Goal: Task Accomplishment & Management: Manage account settings

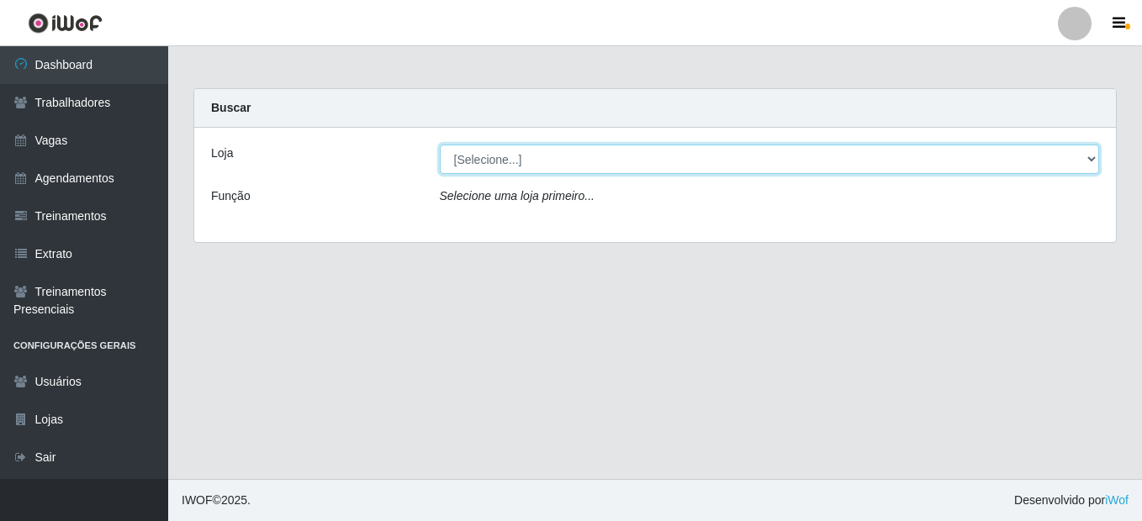
click at [666, 158] on select "[Selecione...] Mini Box do [PERSON_NAME]" at bounding box center [770, 159] width 660 height 29
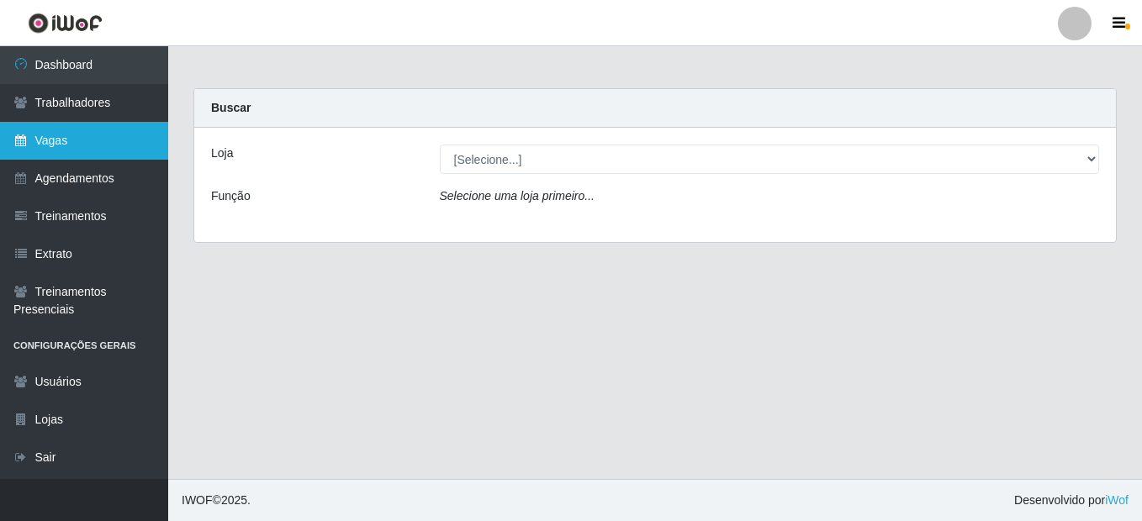
click at [45, 152] on link "Vagas" at bounding box center [84, 141] width 168 height 38
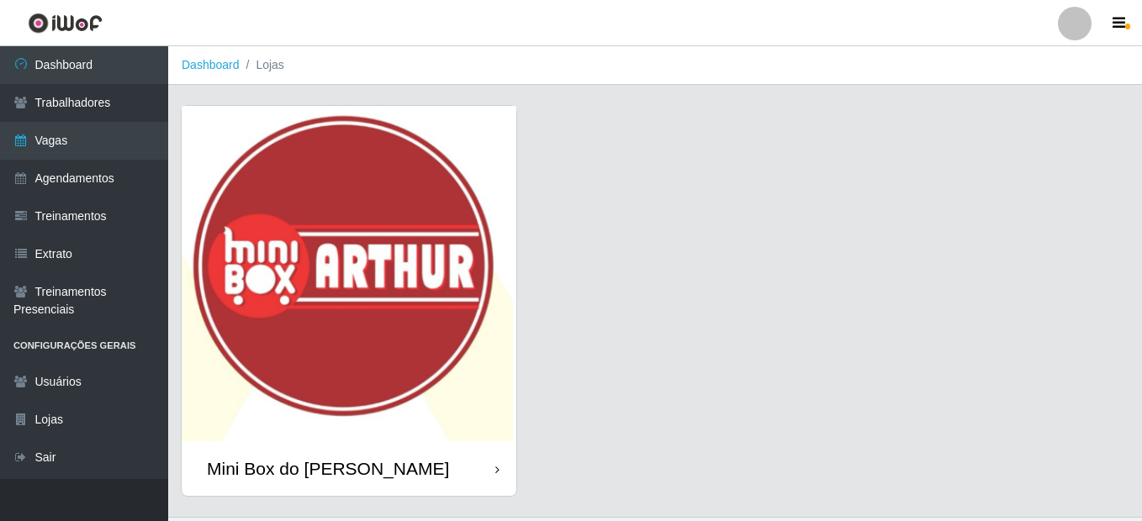
click at [383, 187] on img at bounding box center [349, 273] width 335 height 335
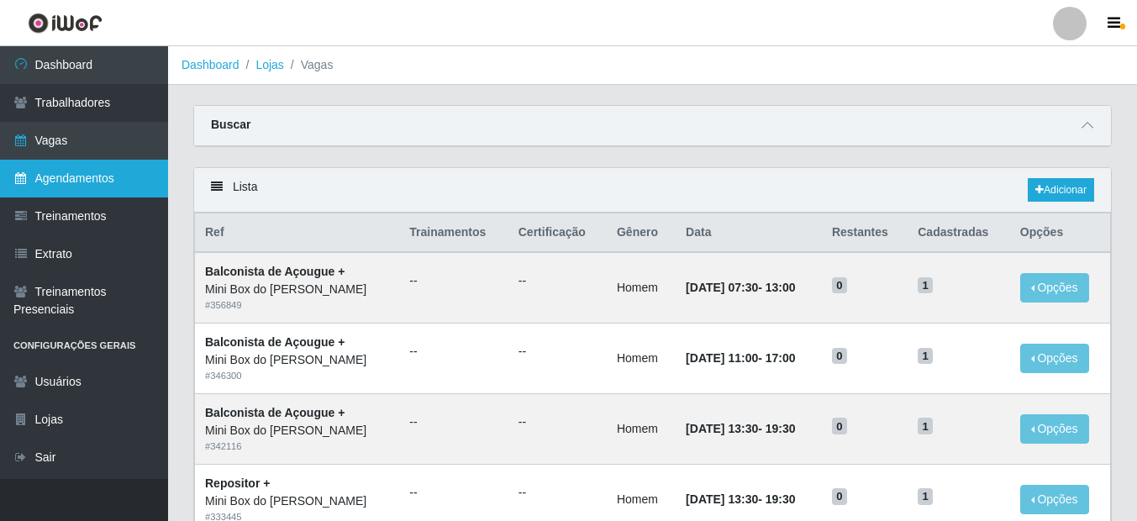
click at [58, 183] on link "Agendamentos" at bounding box center [84, 179] width 168 height 38
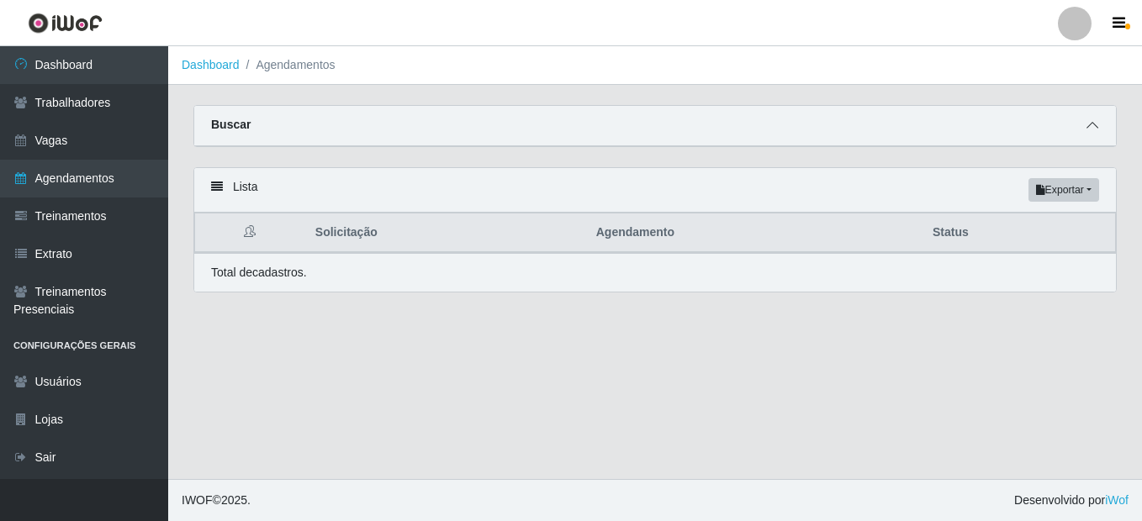
click at [862, 125] on icon at bounding box center [1092, 125] width 12 height 12
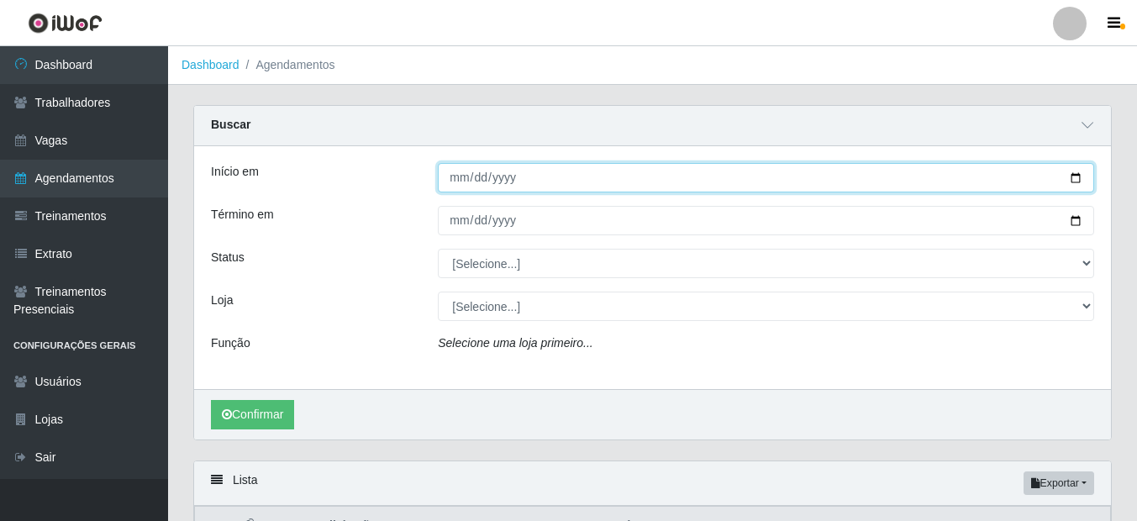
click at [862, 173] on input "Início em" at bounding box center [766, 177] width 657 height 29
type input "[DATE]"
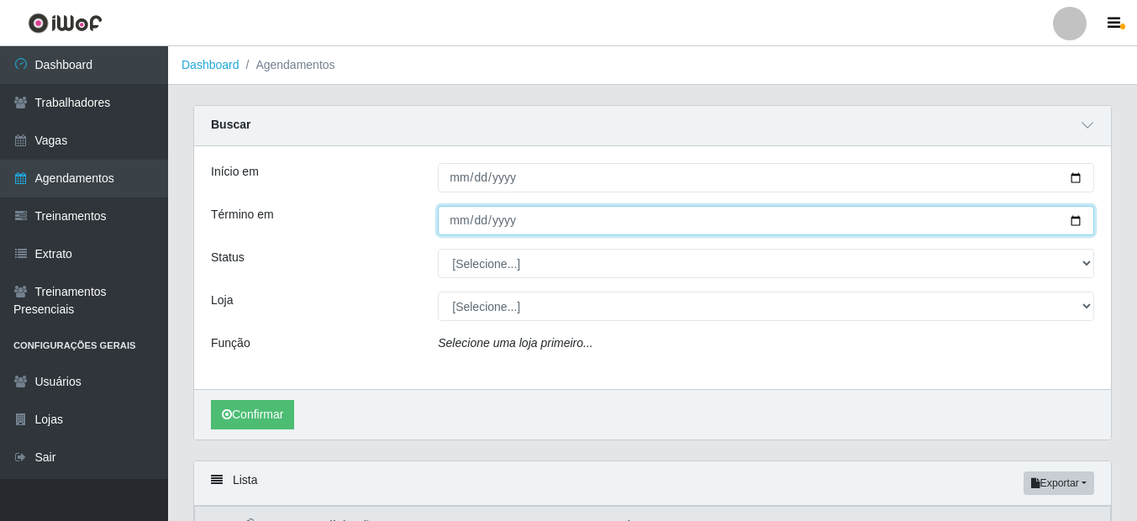
click at [862, 214] on input "Término em" at bounding box center [766, 220] width 657 height 29
type input "[DATE]"
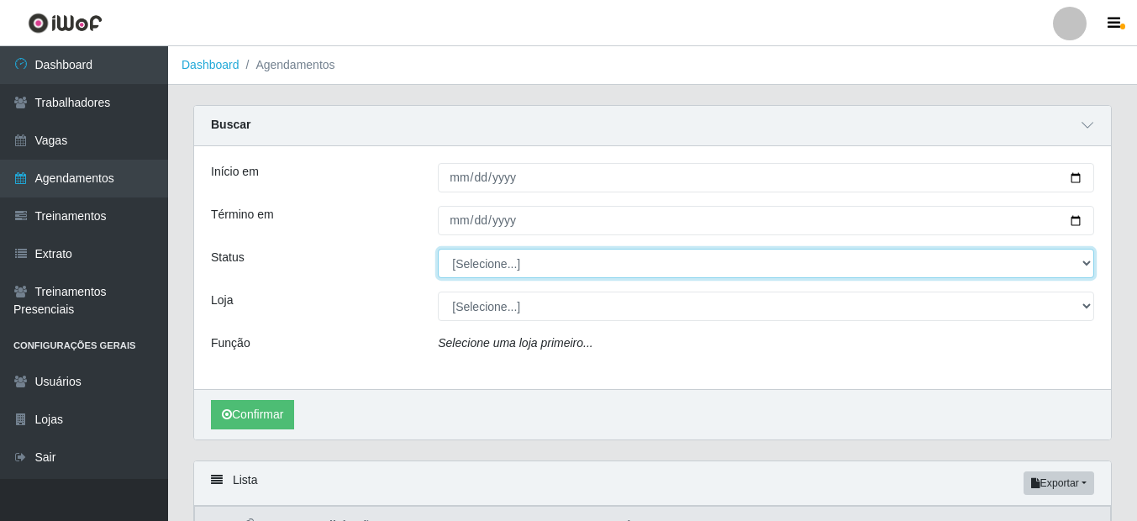
click at [862, 261] on select "[Selecione...] AGENDADO AGUARDANDO LIBERAR EM ANDAMENTO EM REVISÃO FINALIZADO C…" at bounding box center [766, 263] width 657 height 29
select select "AGENDADO"
click at [438, 250] on select "[Selecione...] AGENDADO AGUARDANDO LIBERAR EM ANDAMENTO EM REVISÃO FINALIZADO C…" at bounding box center [766, 263] width 657 height 29
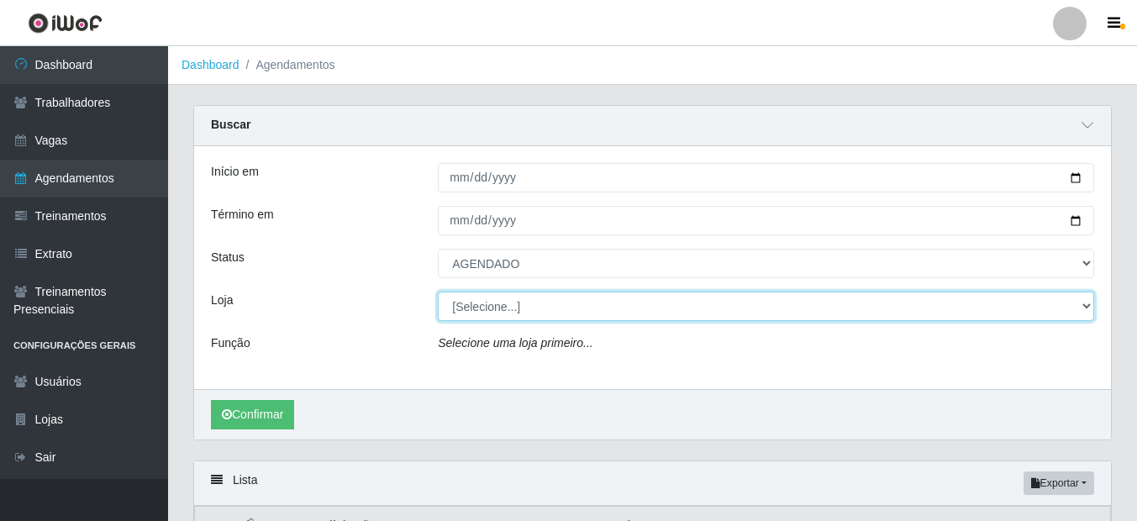
click at [612, 305] on select "[Selecione...] Mini Box do [PERSON_NAME]" at bounding box center [766, 306] width 657 height 29
select select "427"
click at [438, 293] on select "[Selecione...] Mini Box do [PERSON_NAME]" at bounding box center [766, 306] width 657 height 29
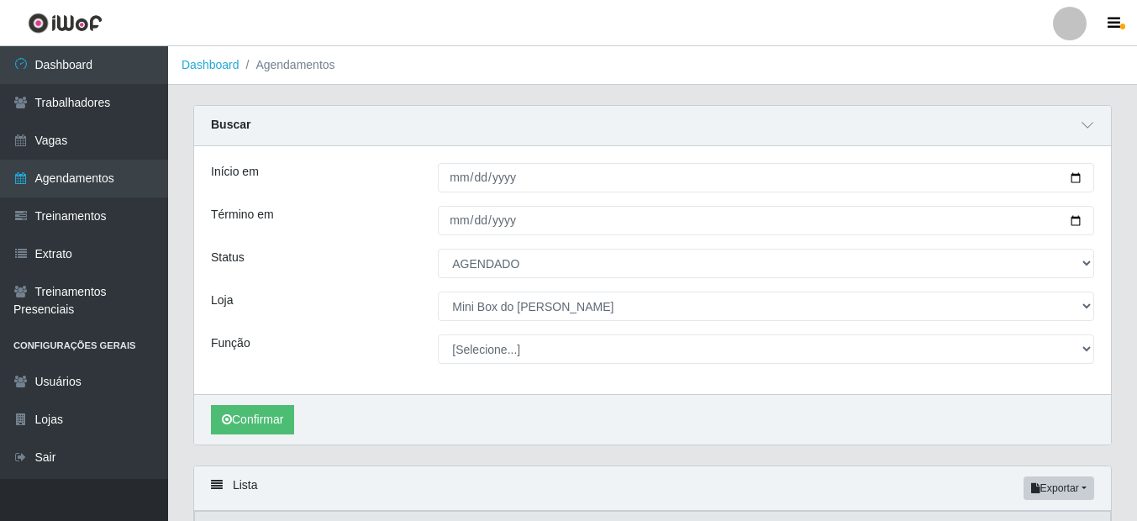
select select "124"
click at [438, 335] on select "[Selecione...] ASG ASG + ASG ++ Balconista de Açougue Balconista de Açougue + B…" at bounding box center [766, 349] width 657 height 29
click at [266, 431] on button "Confirmar" at bounding box center [252, 419] width 83 height 29
